Goal: Navigation & Orientation: Find specific page/section

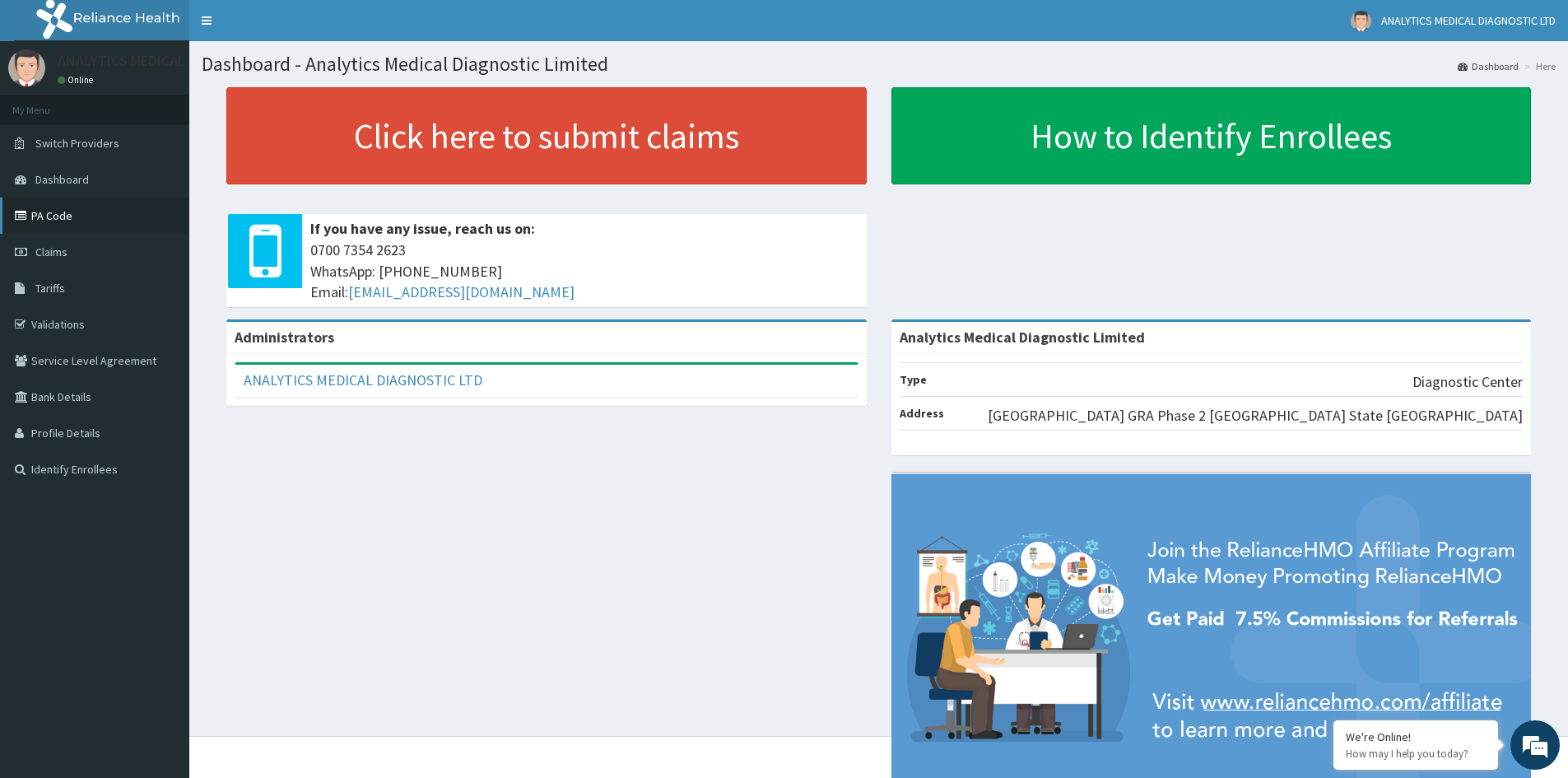
click at [159, 203] on link "PA Code" at bounding box center [95, 216] width 189 height 37
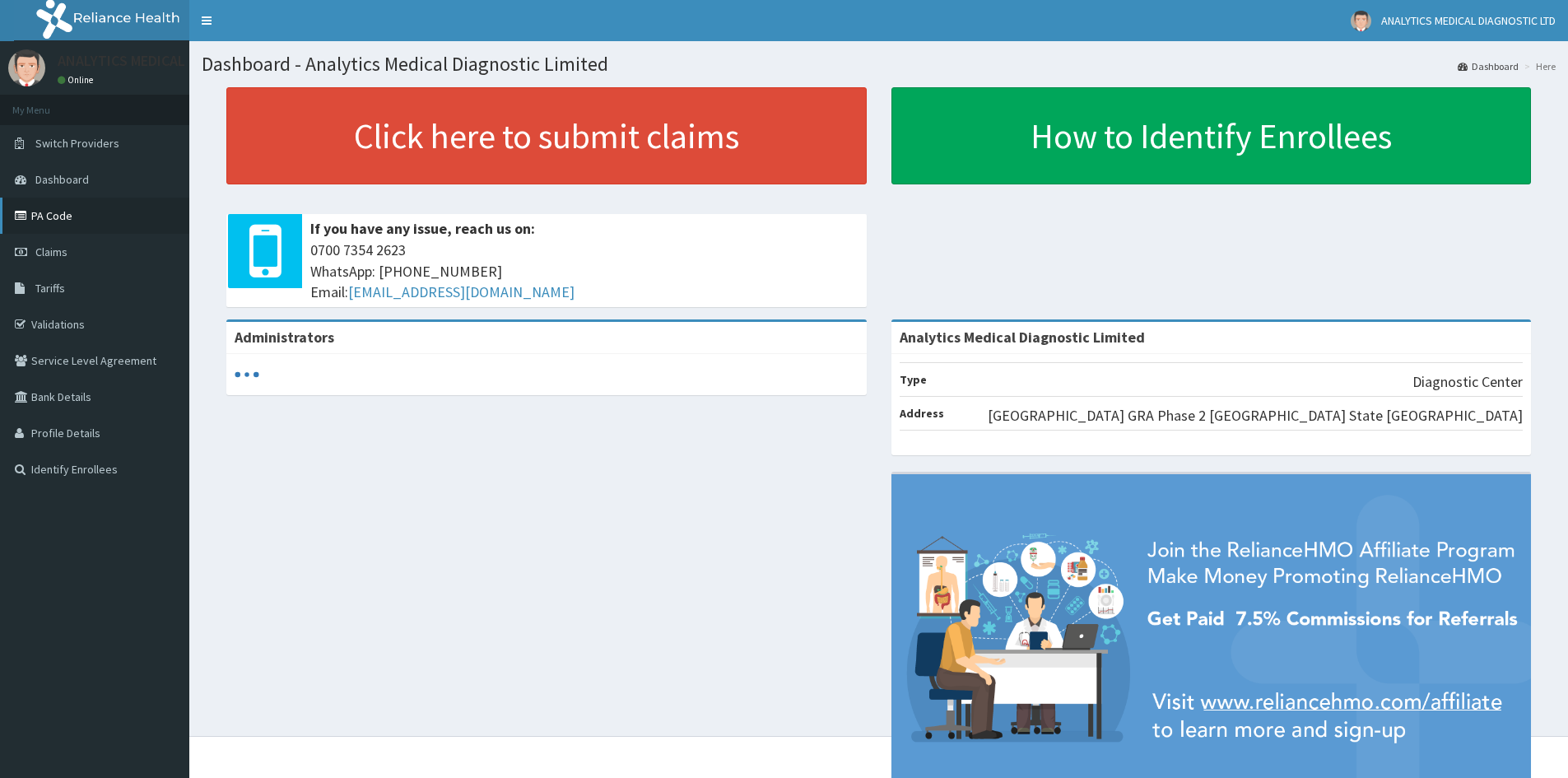
click at [124, 221] on link "PA Code" at bounding box center [95, 216] width 189 height 37
